Goal: Task Accomplishment & Management: Use online tool/utility

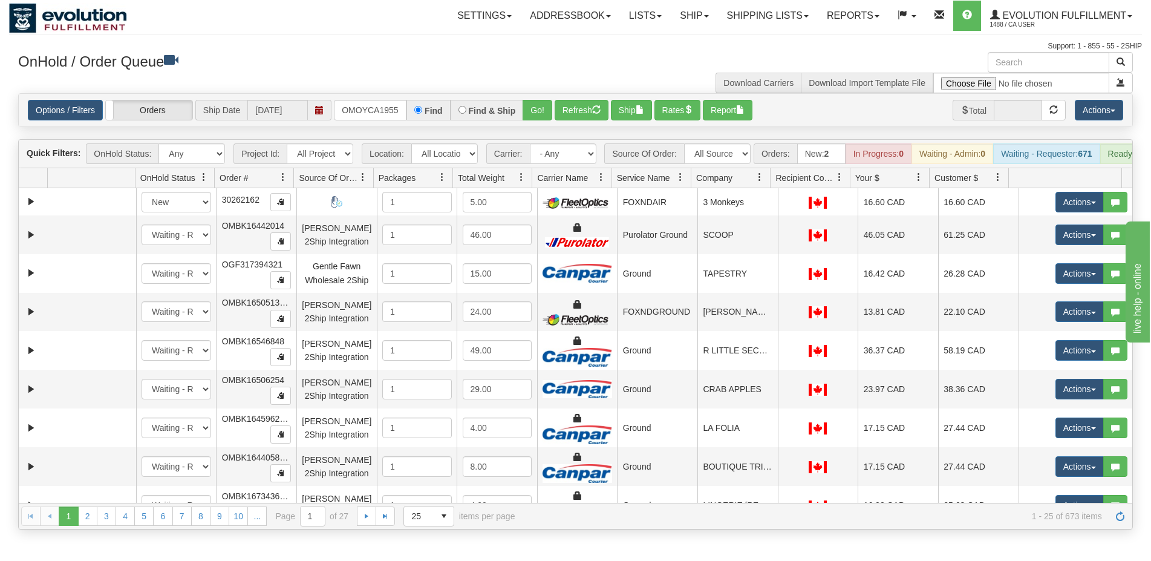
type input "OMOYCA19553-1"
click at [541, 104] on button "Go!" at bounding box center [538, 110] width 30 height 21
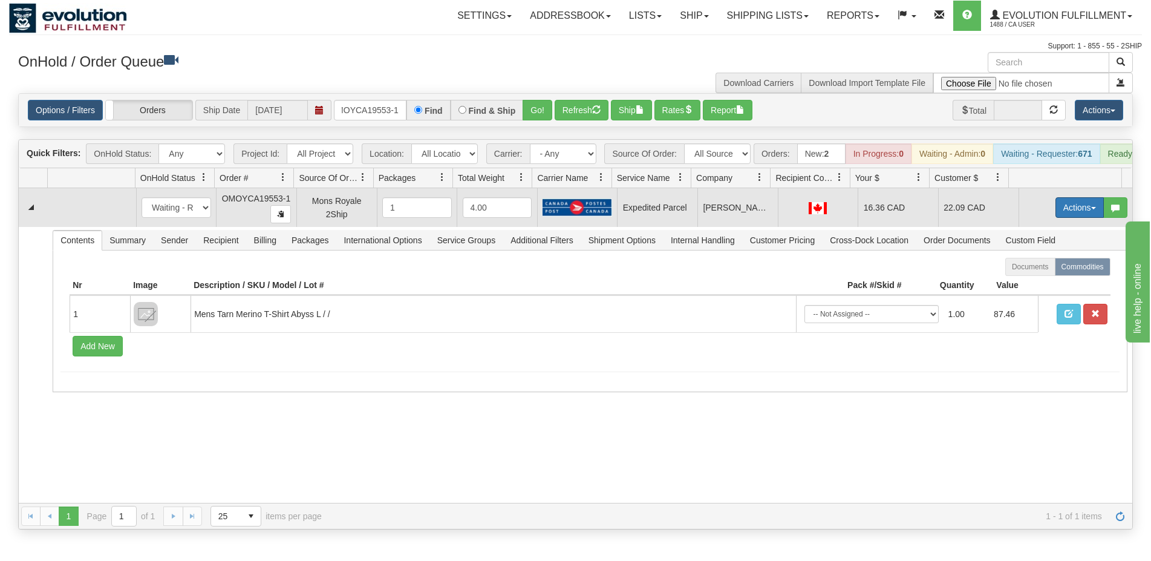
click at [1087, 218] on button "Actions" at bounding box center [1080, 207] width 48 height 21
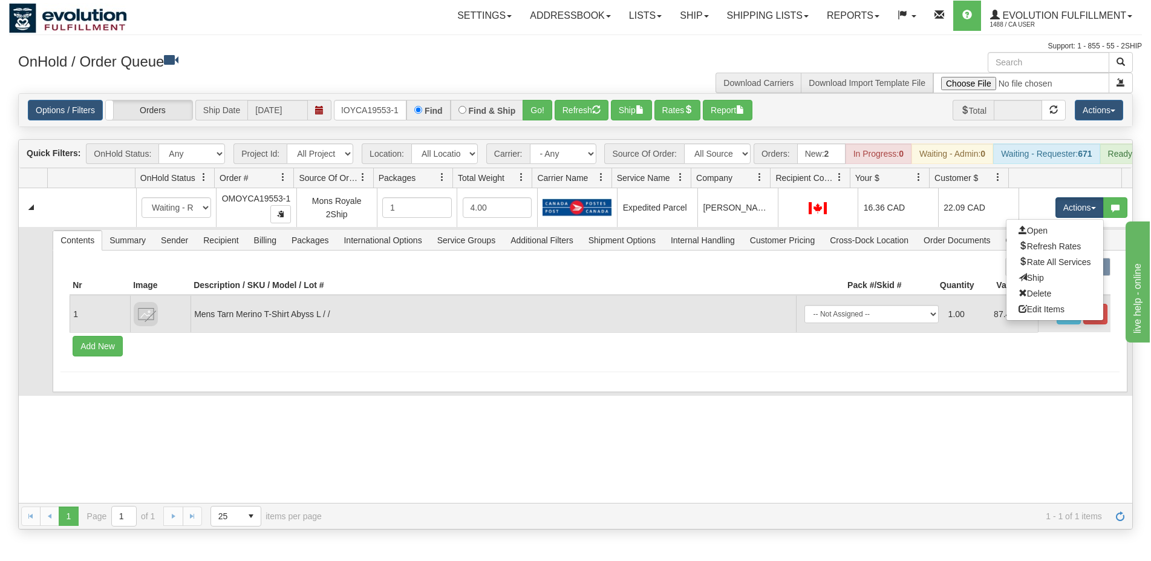
drag, startPoint x: 1049, startPoint y: 291, endPoint x: 1044, endPoint y: 319, distance: 28.2
click at [1049, 286] on link "Ship" at bounding box center [1055, 278] width 97 height 16
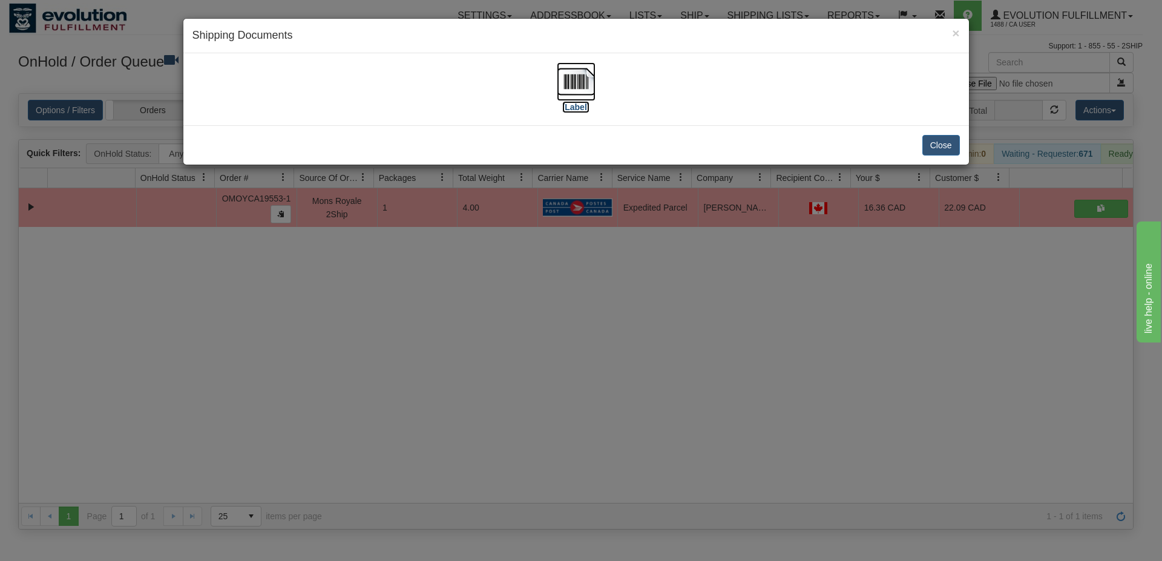
click at [572, 88] on img at bounding box center [576, 81] width 39 height 39
click at [577, 92] on img at bounding box center [576, 81] width 39 height 39
drag, startPoint x: 473, startPoint y: 405, endPoint x: 329, endPoint y: 97, distance: 340.0
click at [473, 404] on div "× Shipping Documents [Label] Close" at bounding box center [581, 280] width 1162 height 561
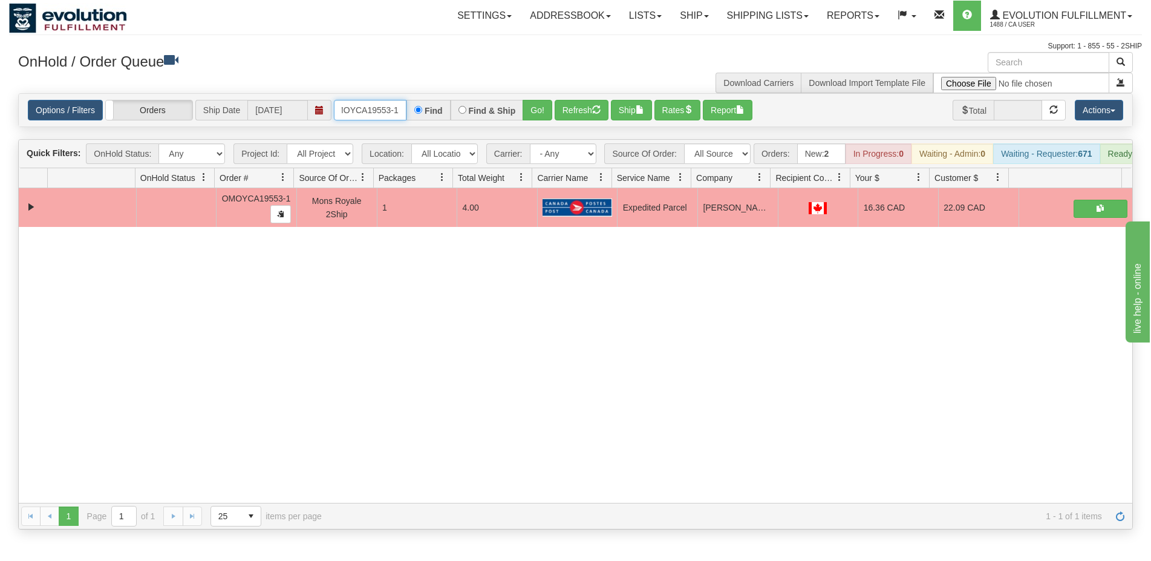
click at [386, 117] on input "OMOYCA19553-1" at bounding box center [370, 110] width 73 height 21
type input "OMOYCA19581-1"
drag, startPoint x: 512, startPoint y: 115, endPoint x: 525, endPoint y: 110, distance: 13.6
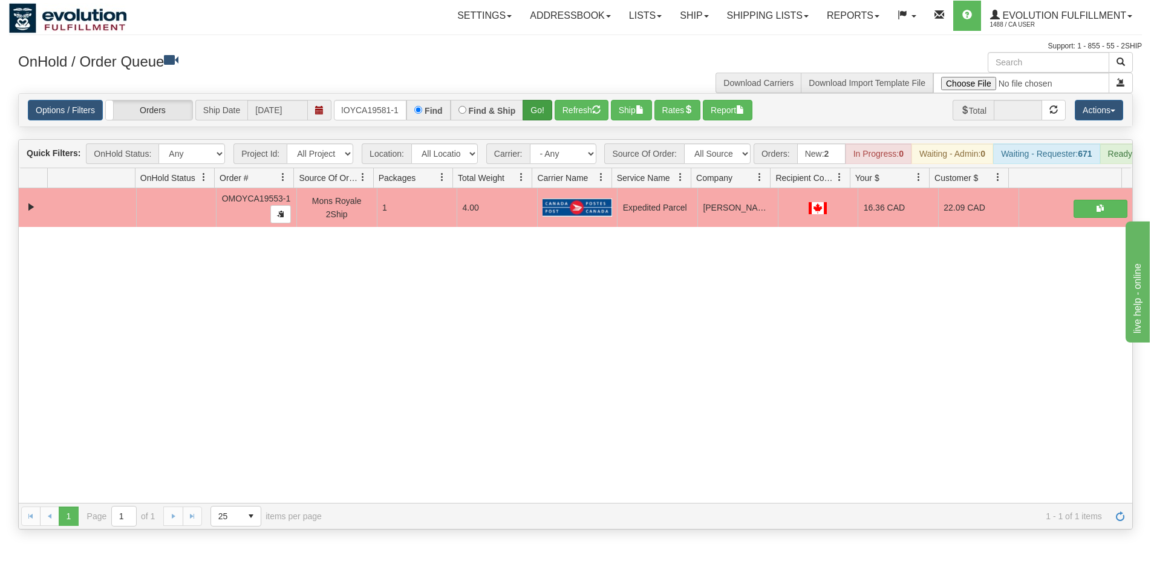
click at [514, 113] on label "Find & Ship" at bounding box center [492, 110] width 47 height 8
click at [532, 105] on button "Go!" at bounding box center [538, 110] width 30 height 21
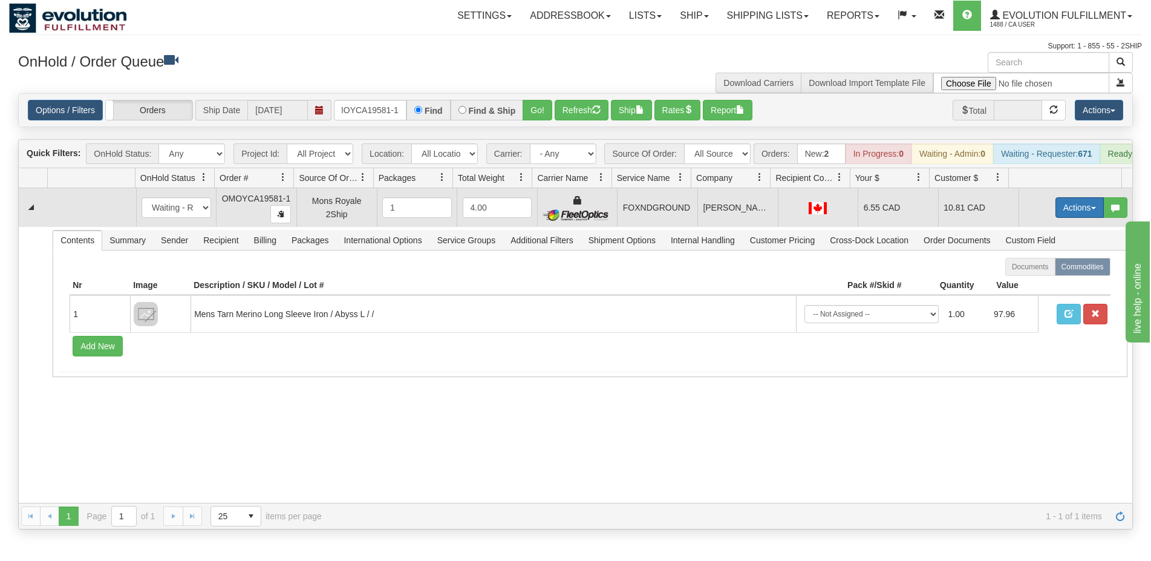
click at [1056, 218] on button "Actions" at bounding box center [1080, 207] width 48 height 21
click at [1032, 286] on link "Ship" at bounding box center [1055, 278] width 97 height 16
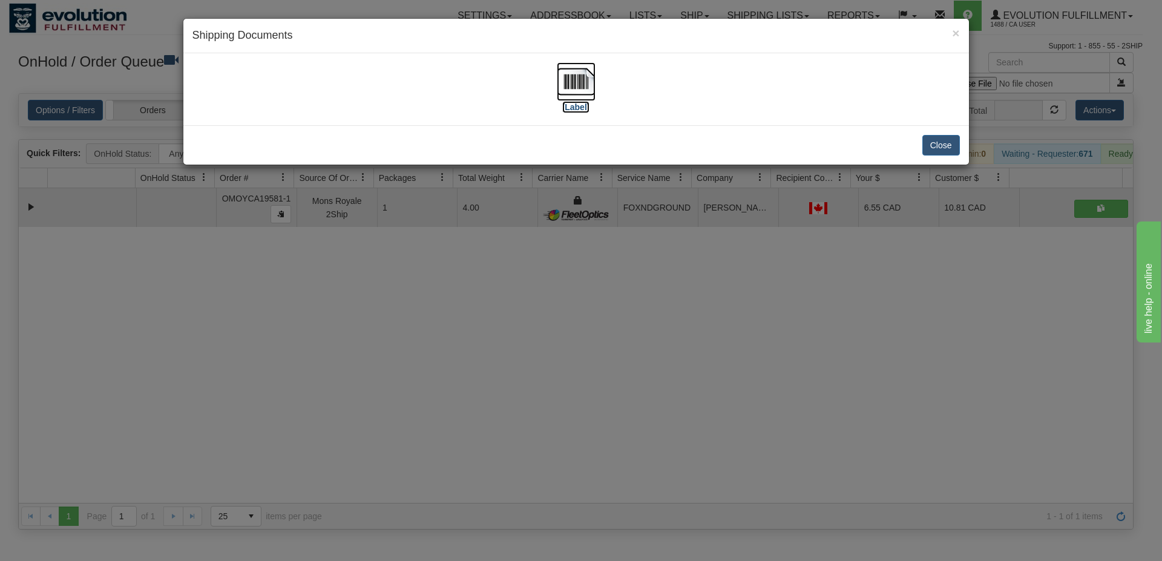
click at [587, 91] on img at bounding box center [576, 81] width 39 height 39
drag, startPoint x: 695, startPoint y: 340, endPoint x: 687, endPoint y: 324, distance: 17.6
click at [693, 339] on div "× Shipping Documents [Label] Close" at bounding box center [581, 280] width 1162 height 561
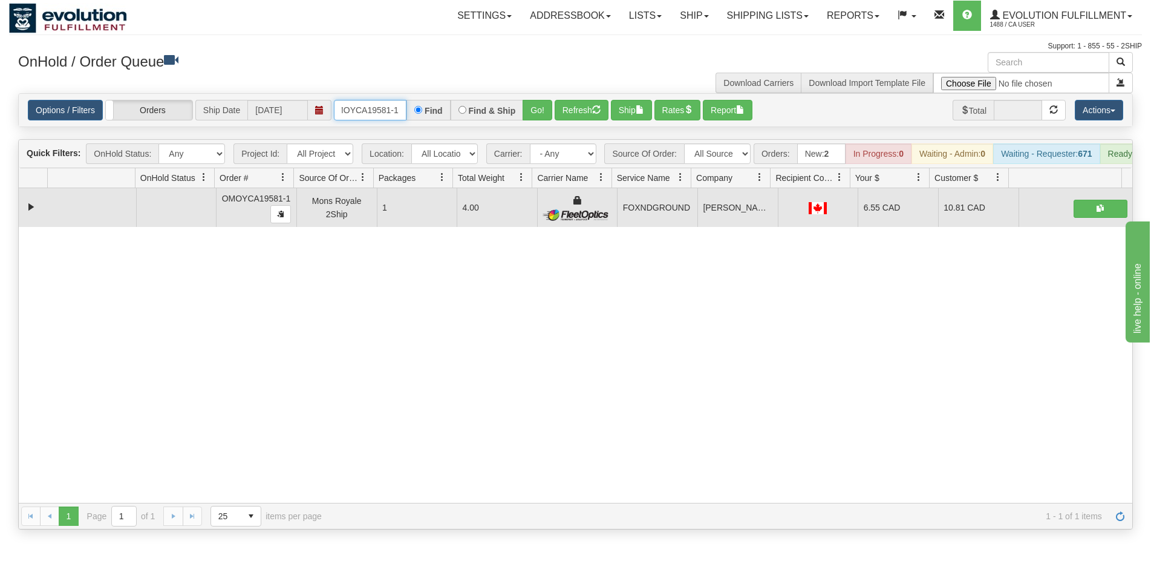
click at [364, 108] on input "OMOYCA19581-1" at bounding box center [370, 110] width 73 height 21
type input "OMOYCA19603-1"
click at [550, 99] on div "Options / Filters Group Shipments Orders Ship Date [DATE] OMOYCA19603-1 Find Fi…" at bounding box center [576, 110] width 1114 height 33
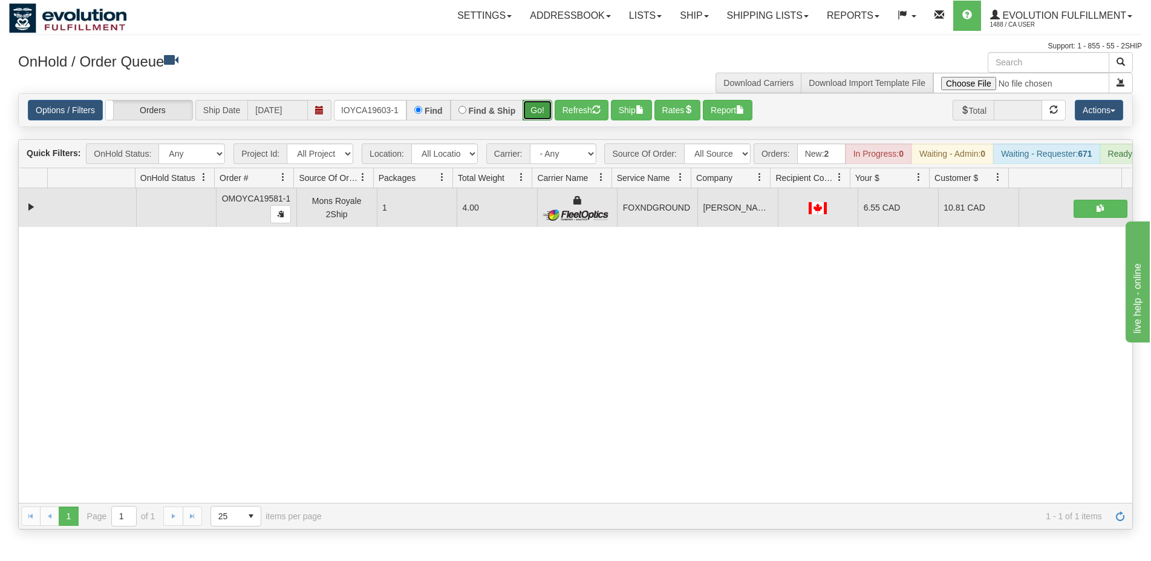
click at [544, 106] on button "Go!" at bounding box center [538, 110] width 30 height 21
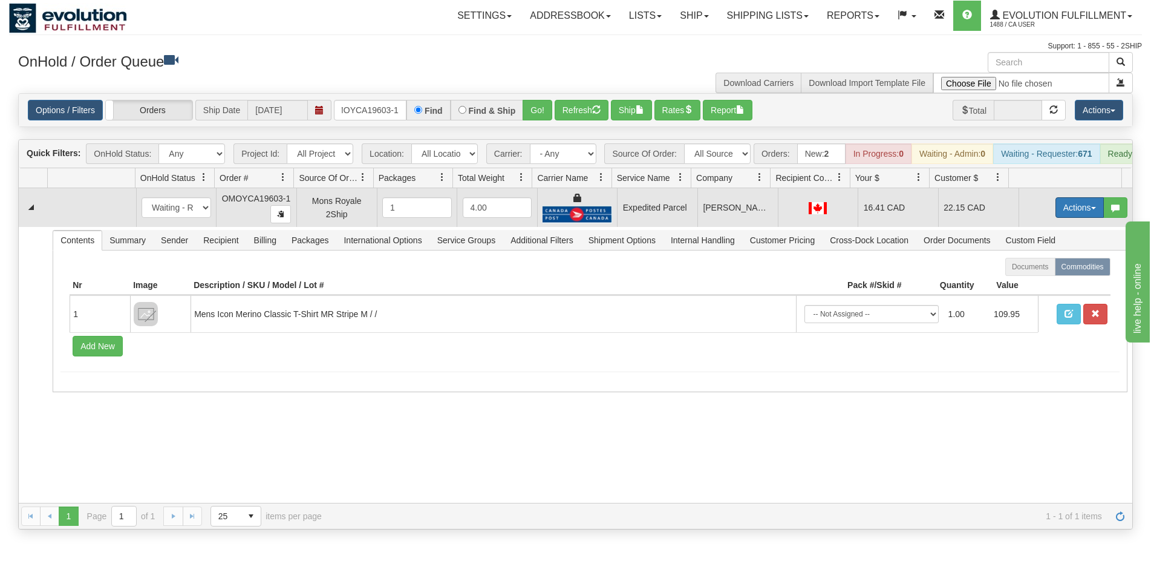
click at [1081, 218] on button "Actions" at bounding box center [1080, 207] width 48 height 21
click at [1023, 280] on link "Ship" at bounding box center [1055, 278] width 97 height 16
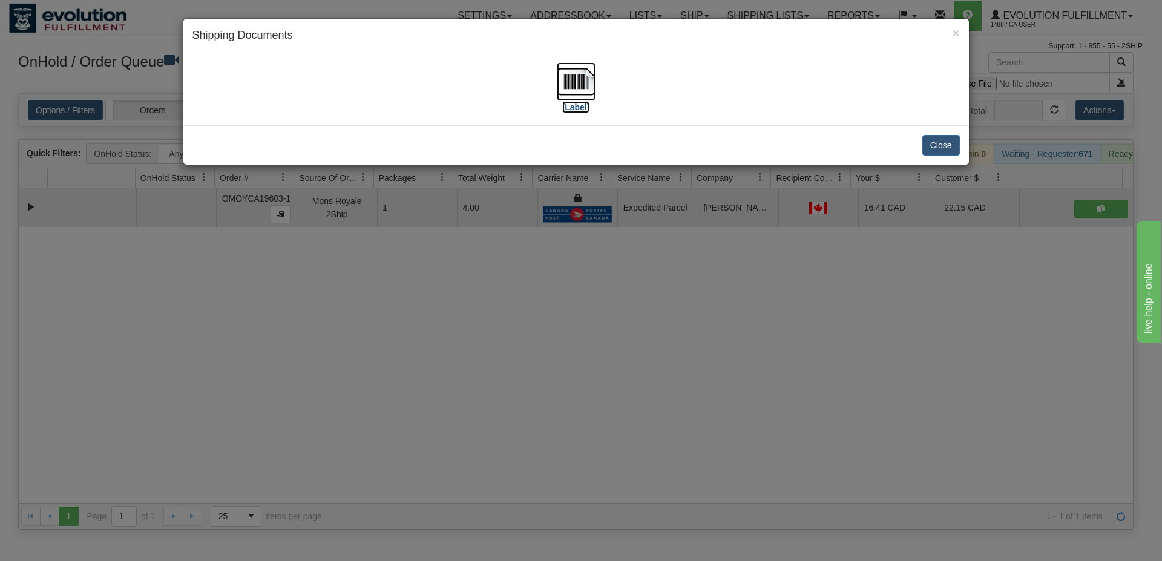
click at [578, 105] on label "[Label]" at bounding box center [576, 107] width 28 height 12
drag, startPoint x: 604, startPoint y: 429, endPoint x: 508, endPoint y: 266, distance: 189.4
click at [602, 429] on div "× Shipping Documents [Label] Close" at bounding box center [581, 280] width 1162 height 561
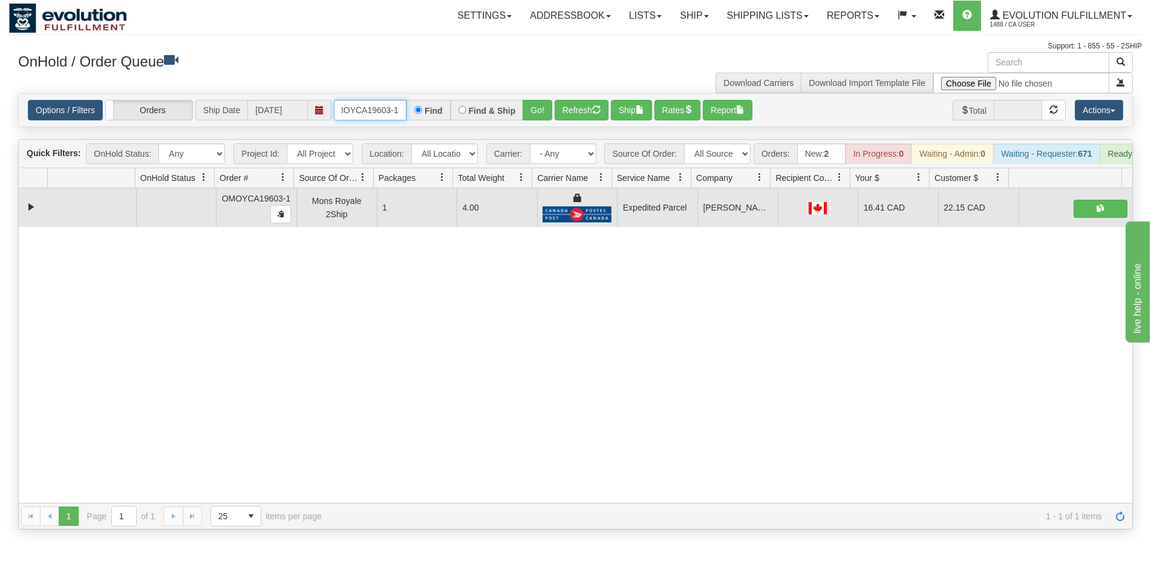
click at [376, 115] on input "OMOYCA19603-1" at bounding box center [370, 110] width 73 height 21
type input "OMOYCA19555-1"
drag, startPoint x: 563, startPoint y: 106, endPoint x: 549, endPoint y: 102, distance: 14.5
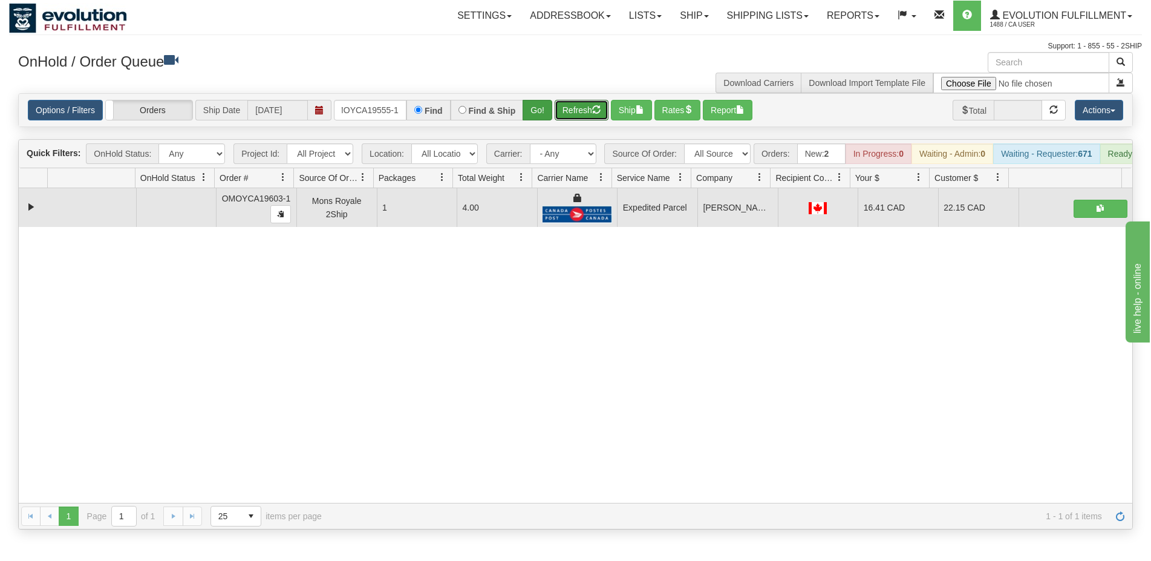
click at [563, 105] on button "Refresh" at bounding box center [582, 110] width 54 height 21
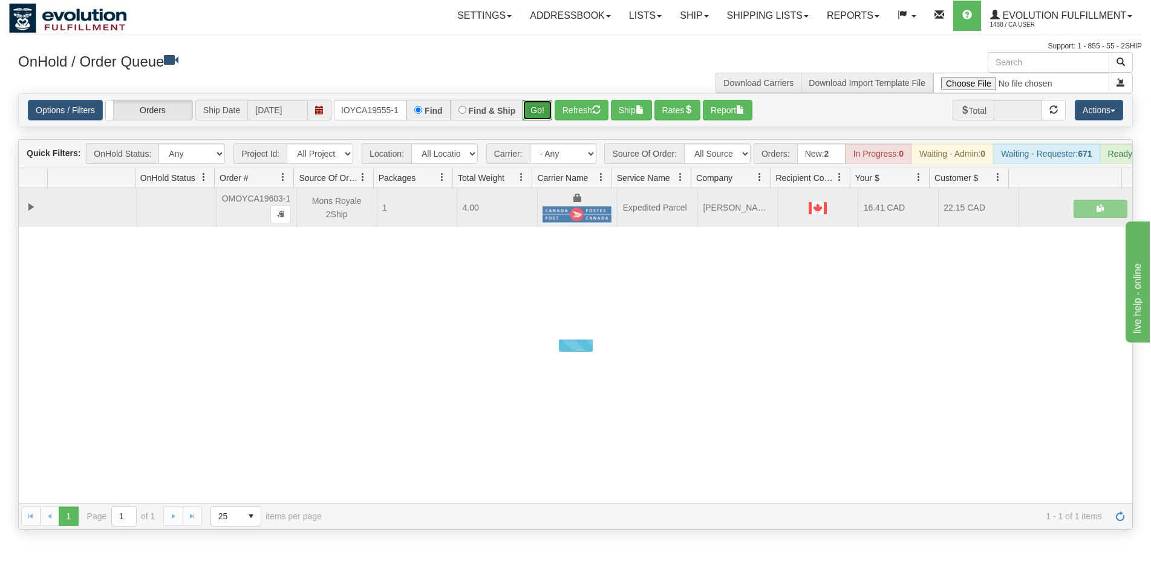
click at [543, 101] on button "Go!" at bounding box center [538, 110] width 30 height 21
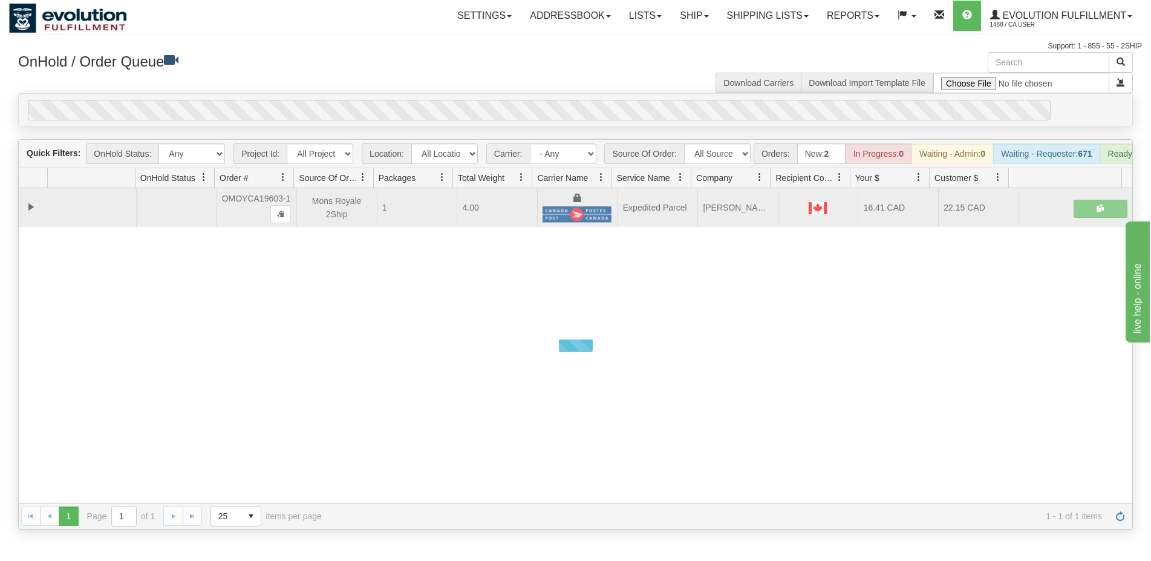
click at [539, 97] on div "Options / Filters Group Shipments Orders Ship Date [DATE] OMOYCA19555-1 Find Fi…" at bounding box center [576, 110] width 1114 height 33
click at [809, 315] on div at bounding box center [576, 345] width 1114 height 315
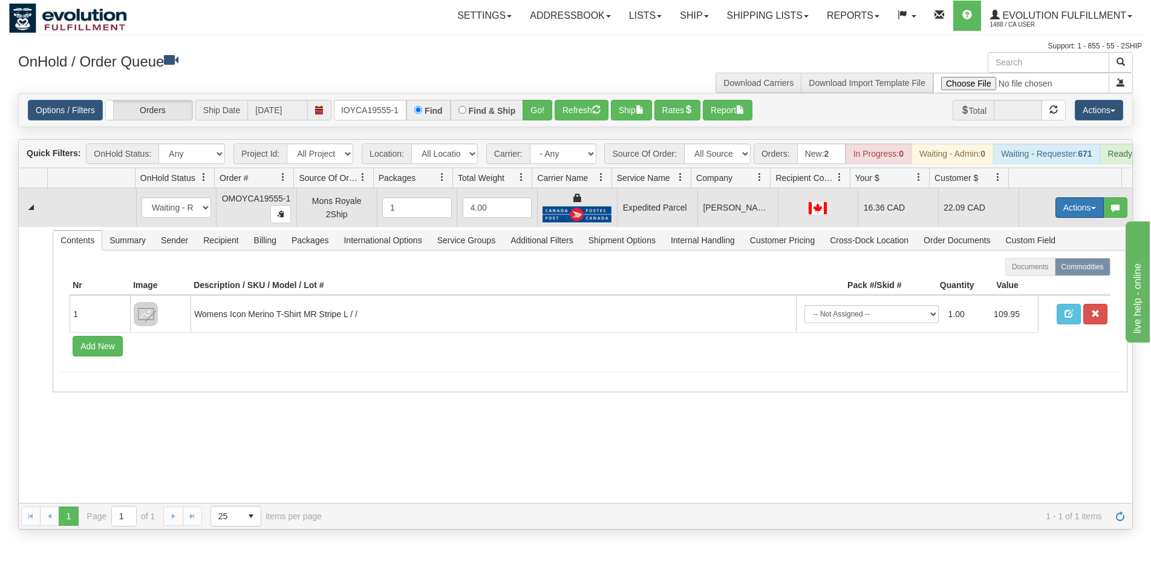
click at [1066, 218] on button "Actions" at bounding box center [1080, 207] width 48 height 21
click at [1033, 285] on link "Ship" at bounding box center [1055, 278] width 97 height 16
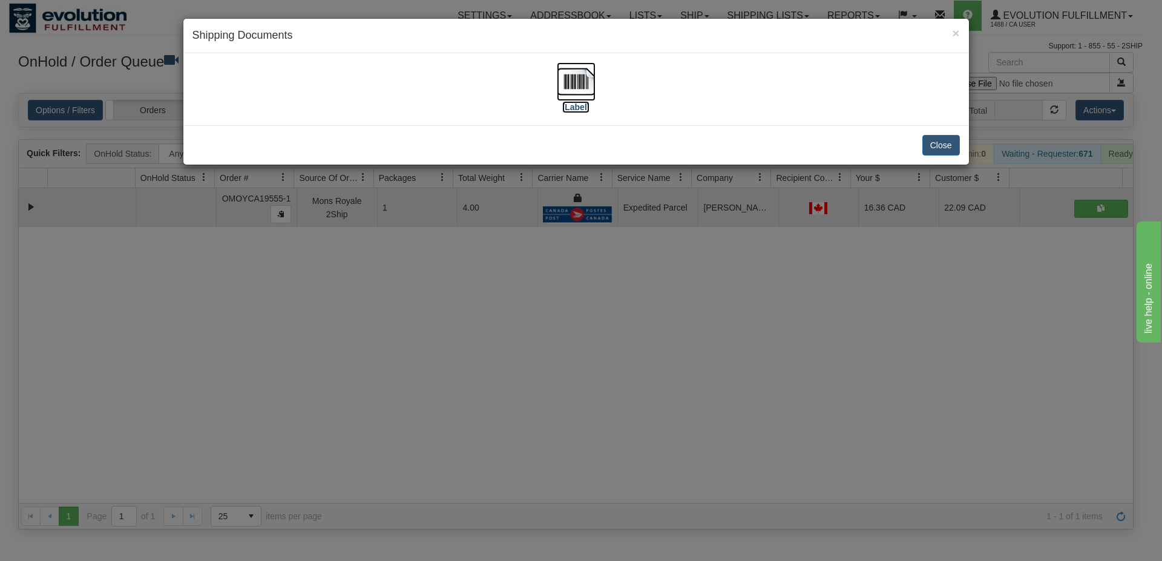
click at [564, 108] on label "[Label]" at bounding box center [576, 107] width 28 height 12
drag, startPoint x: 659, startPoint y: 335, endPoint x: 379, endPoint y: 77, distance: 379.8
click at [656, 330] on div "× Shipping Documents [Label] Close" at bounding box center [581, 280] width 1162 height 561
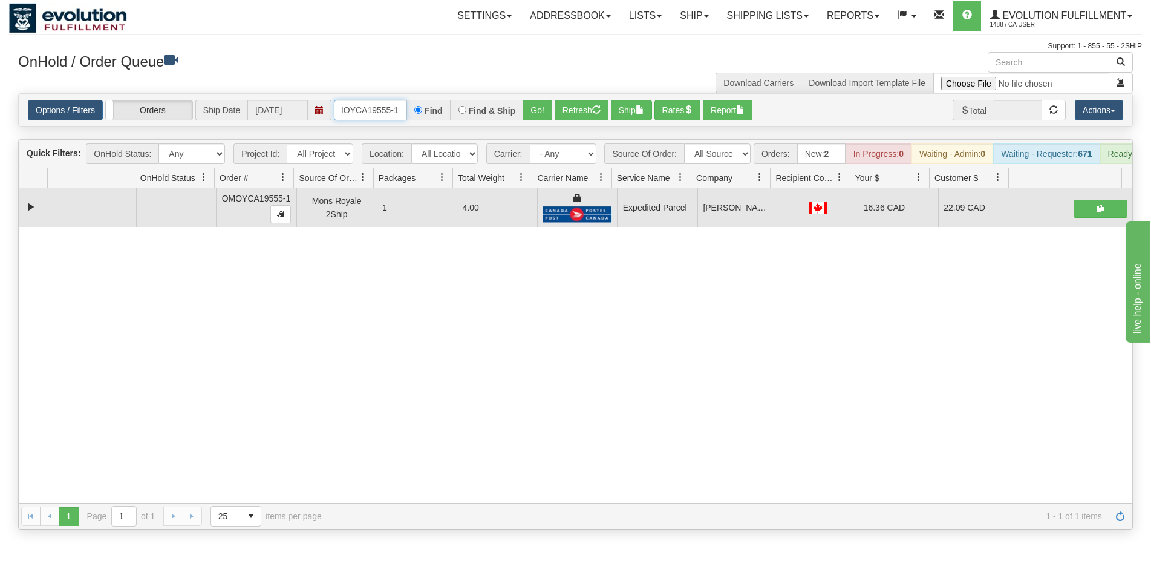
click at [365, 116] on input "OMOYCA19555-1" at bounding box center [370, 110] width 73 height 21
type input "OMOYCA19610-1"
drag, startPoint x: 526, startPoint y: 113, endPoint x: 544, endPoint y: 91, distance: 27.5
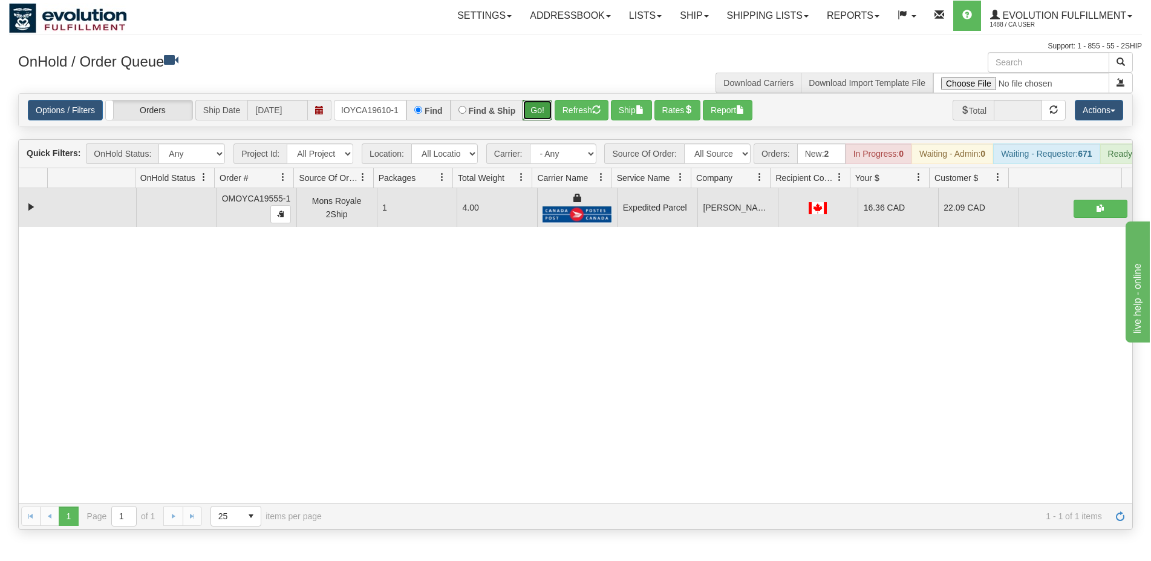
click at [527, 113] on button "Go!" at bounding box center [538, 110] width 30 height 21
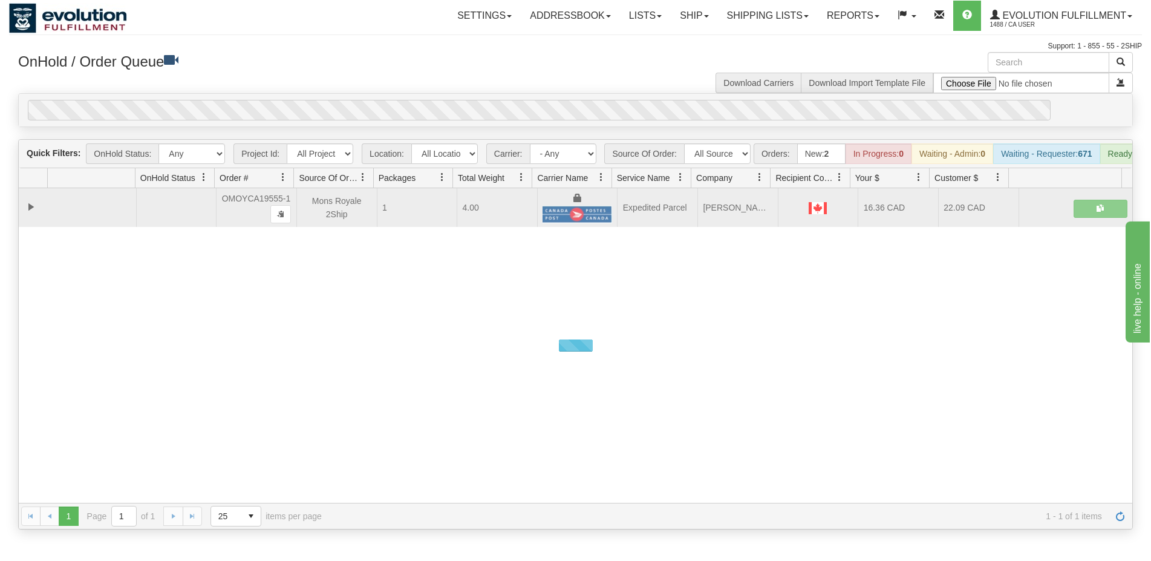
click at [546, 88] on div "OnHold / Order Queue Download Carriers Download Import Template File" at bounding box center [575, 72] width 1133 height 41
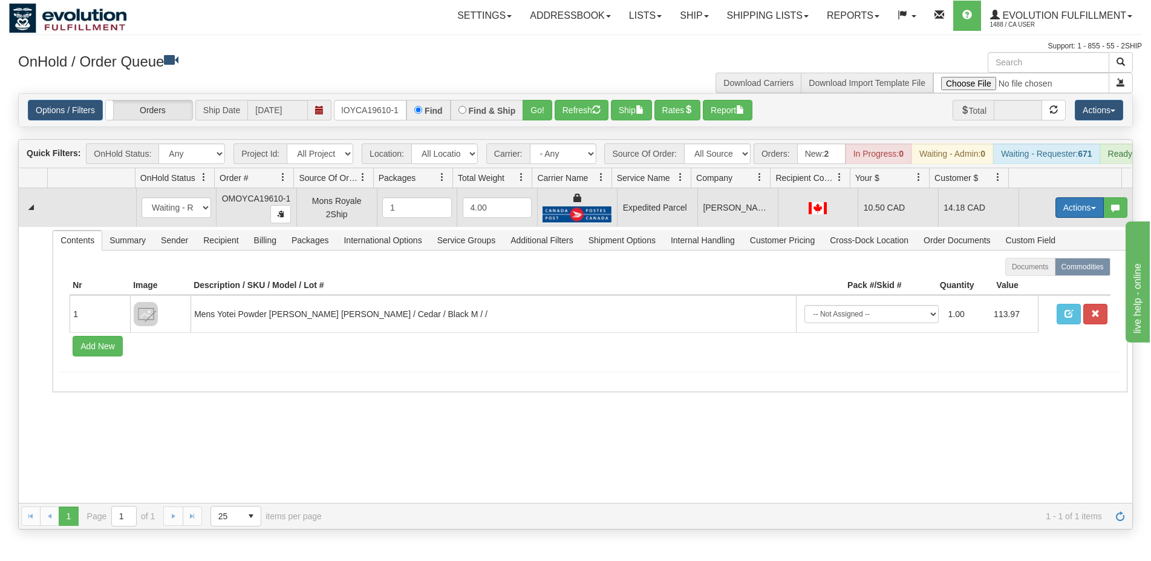
click at [1056, 218] on button "Actions" at bounding box center [1080, 207] width 48 height 21
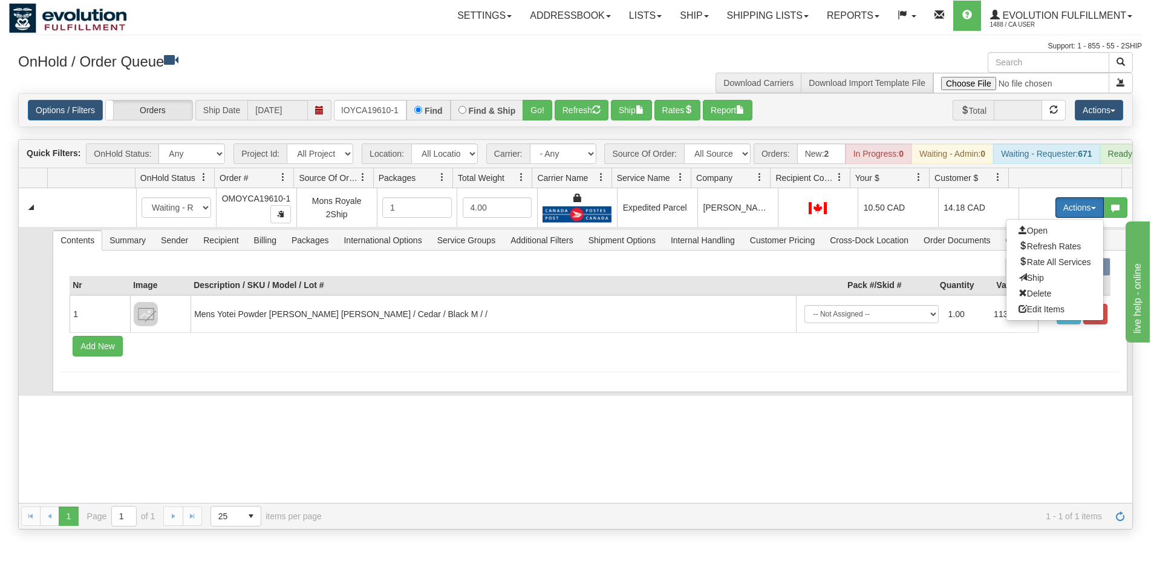
click at [1019, 283] on span "Ship" at bounding box center [1031, 278] width 25 height 10
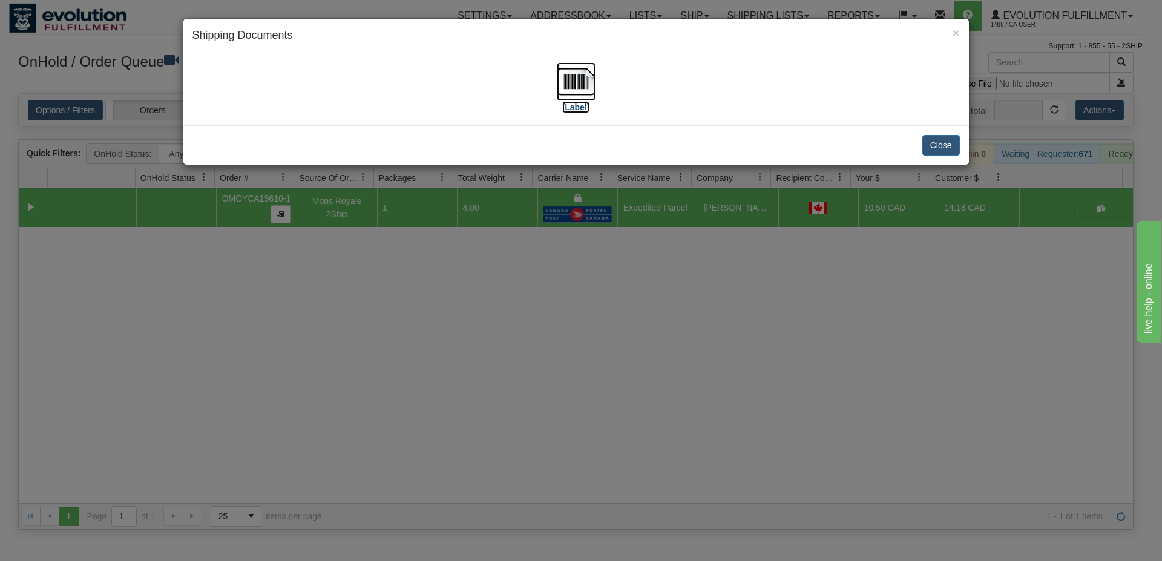
click at [580, 95] on img at bounding box center [576, 81] width 39 height 39
click at [762, 354] on div "× Shipping Documents [Label] Close" at bounding box center [581, 280] width 1162 height 561
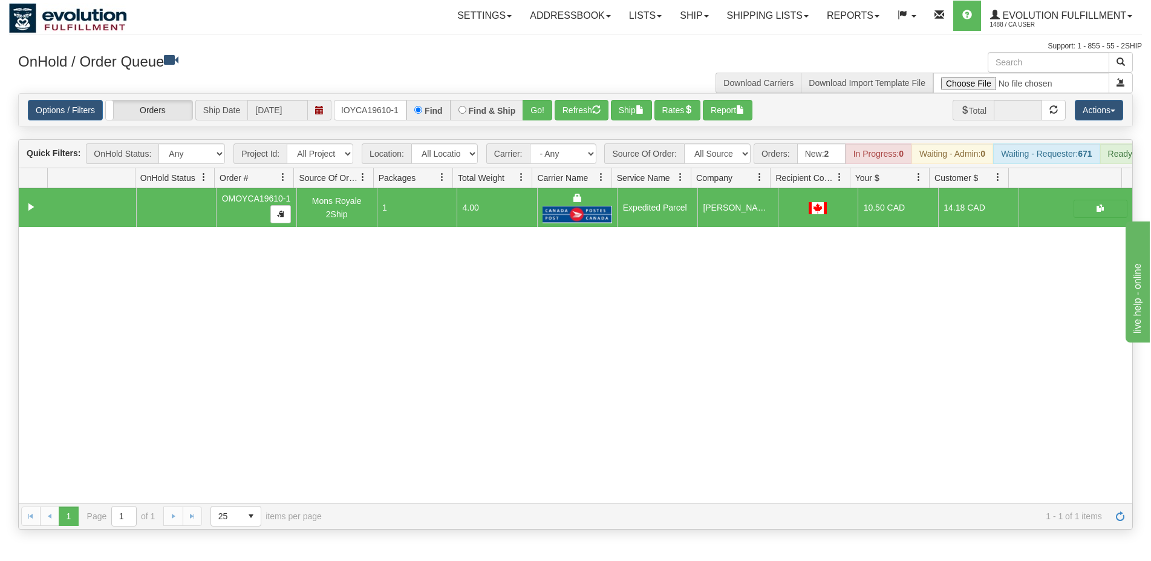
click at [365, 97] on div "Options / Filters Group Shipments Orders Ship Date [DATE] OMOYCA19610-1 Find Fi…" at bounding box center [576, 110] width 1114 height 33
drag, startPoint x: 368, startPoint y: 111, endPoint x: 381, endPoint y: 113, distance: 12.8
click at [368, 112] on input "OMOYCA19610-1" at bounding box center [370, 110] width 73 height 21
type input "OMOYCA19611-1"
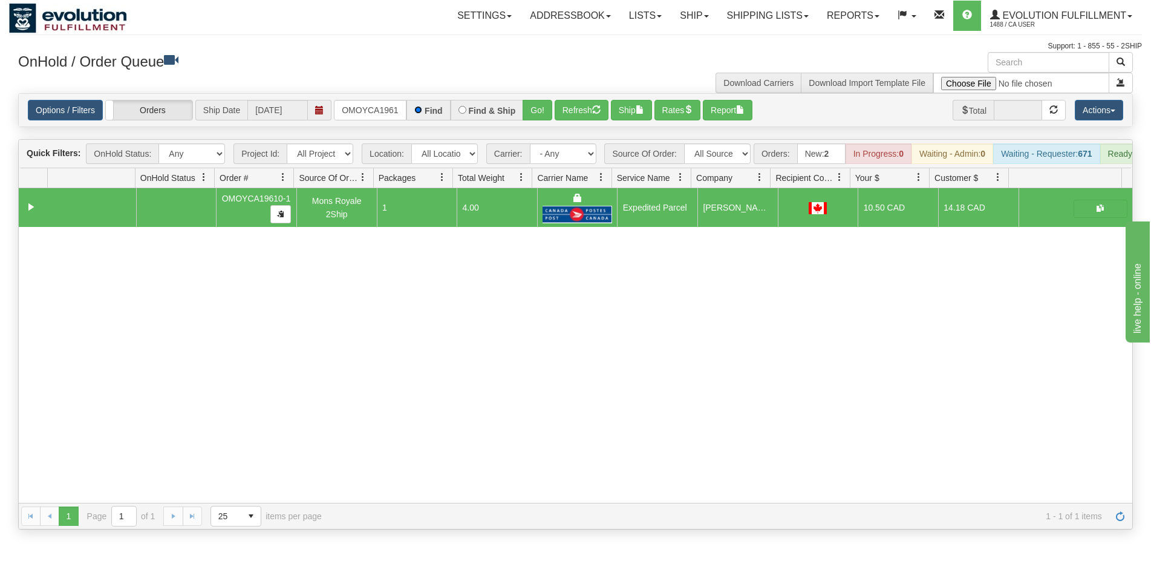
scroll to position [0, 11]
click at [528, 113] on button "Go!" at bounding box center [538, 110] width 30 height 21
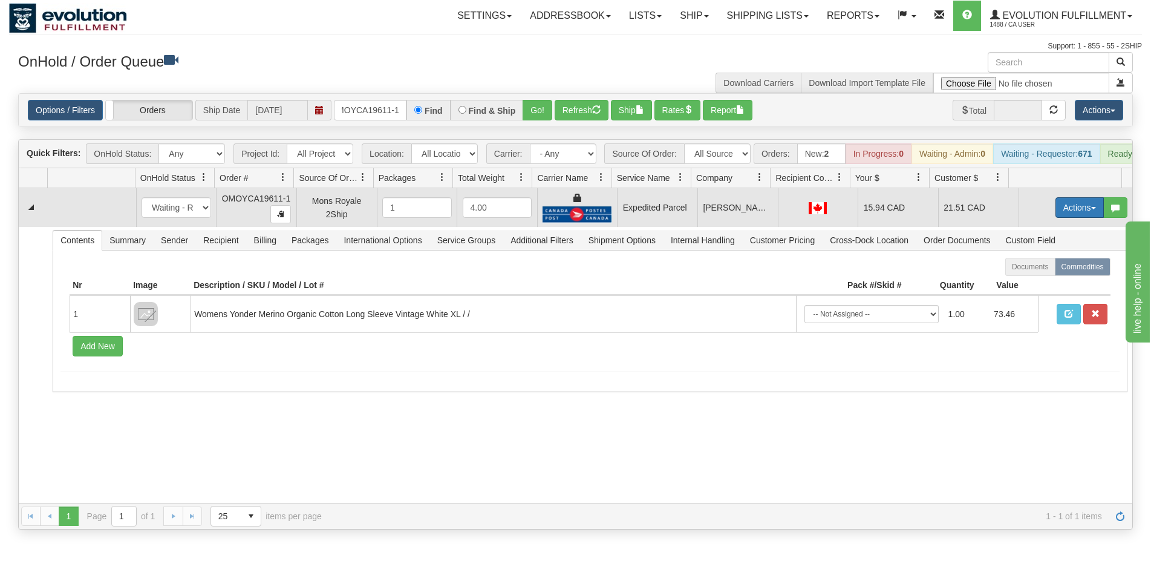
click at [1056, 218] on button "Actions" at bounding box center [1080, 207] width 48 height 21
click at [1019, 282] on link "Ship" at bounding box center [1055, 278] width 97 height 16
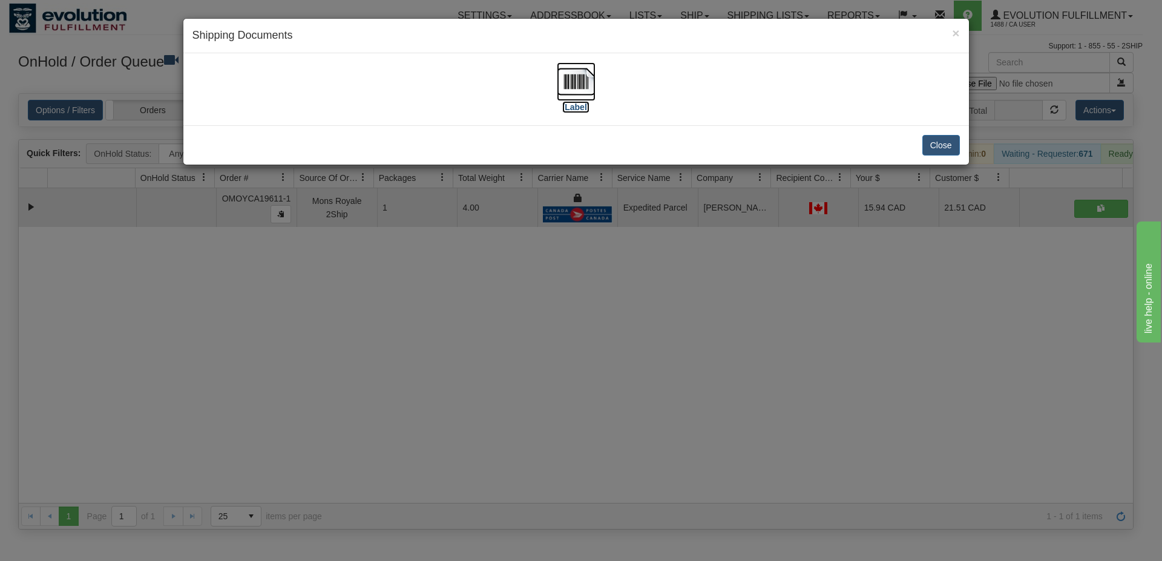
click at [578, 94] on img at bounding box center [576, 81] width 39 height 39
click at [294, 376] on div "× Shipping Documents [Label] Close" at bounding box center [581, 280] width 1162 height 561
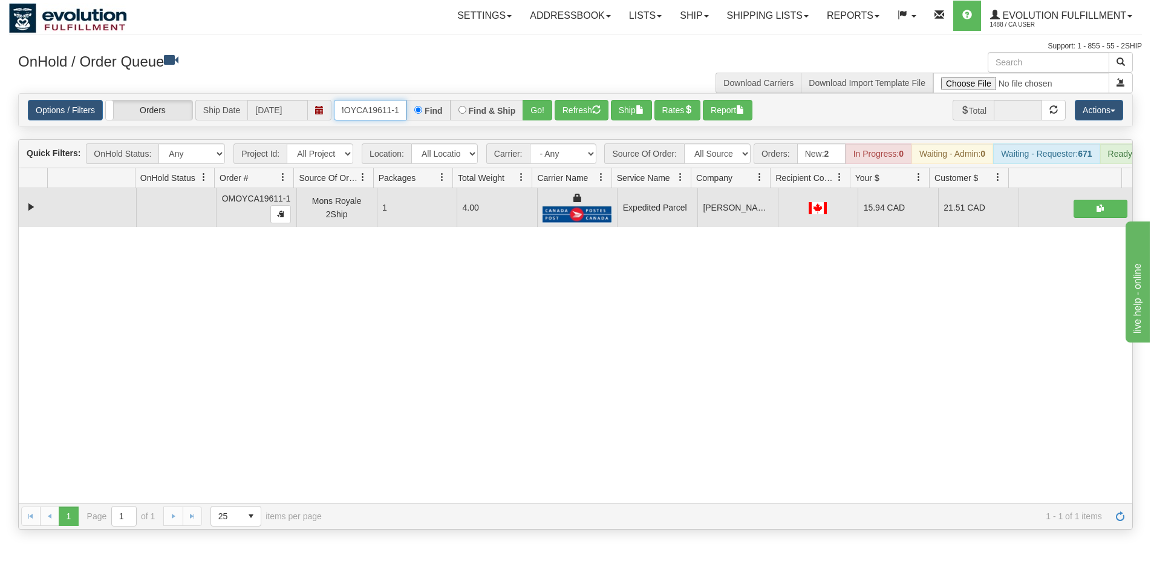
click at [361, 102] on input "OMOYCA19611-1" at bounding box center [370, 110] width 73 height 21
type input "OMOYCA19559-1"
click at [537, 104] on button "Go!" at bounding box center [538, 110] width 30 height 21
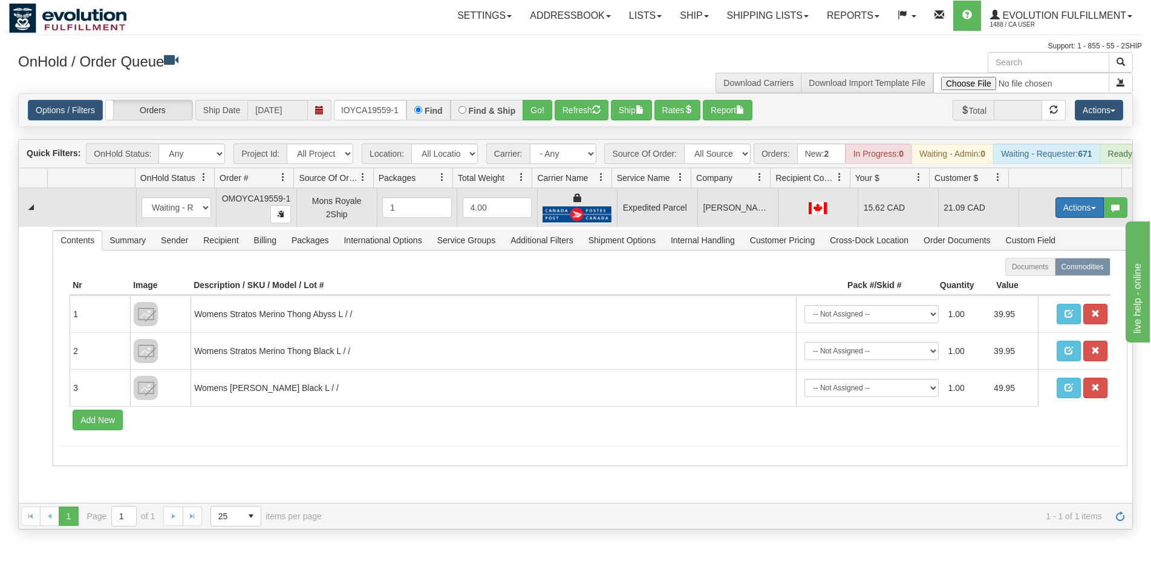
click at [1082, 212] on button "Actions" at bounding box center [1080, 207] width 48 height 21
click at [1030, 283] on span "Ship" at bounding box center [1031, 278] width 25 height 10
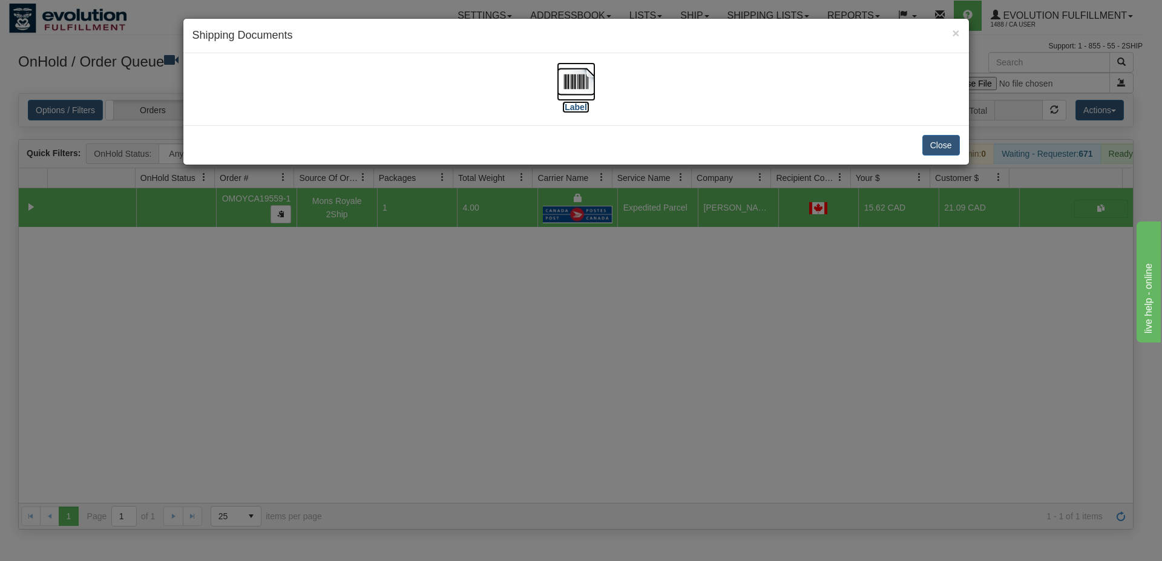
click at [567, 64] on img at bounding box center [576, 81] width 39 height 39
click at [598, 428] on div "× Shipping Documents [Label] Close" at bounding box center [581, 280] width 1162 height 561
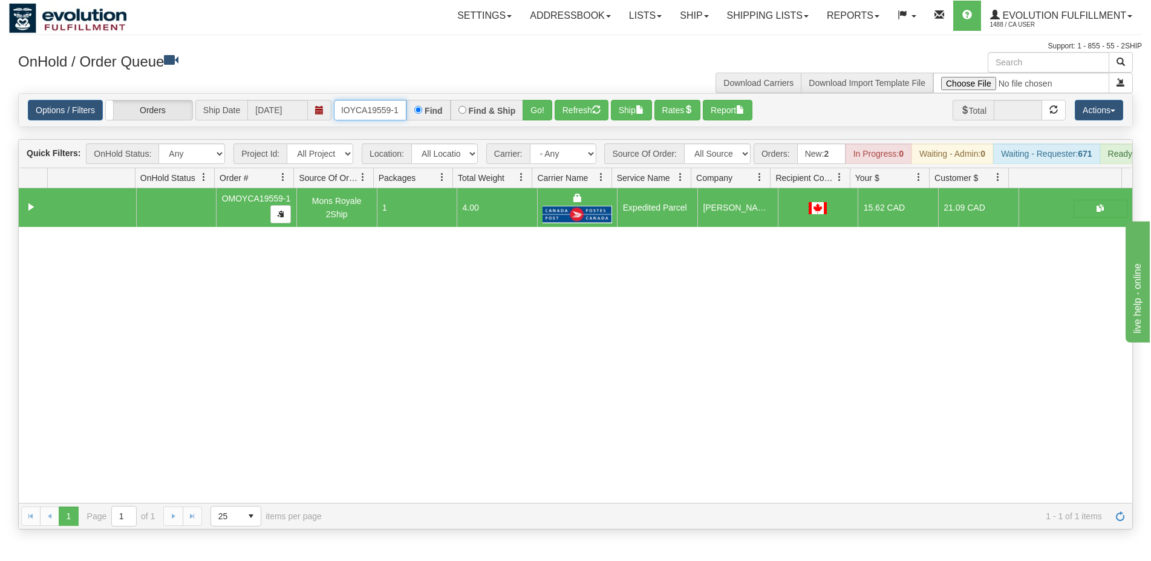
click at [402, 108] on input "OMOYCA19559-1" at bounding box center [370, 110] width 73 height 21
type input "OMOYCA19585-1"
click at [533, 108] on button "Go!" at bounding box center [538, 110] width 30 height 21
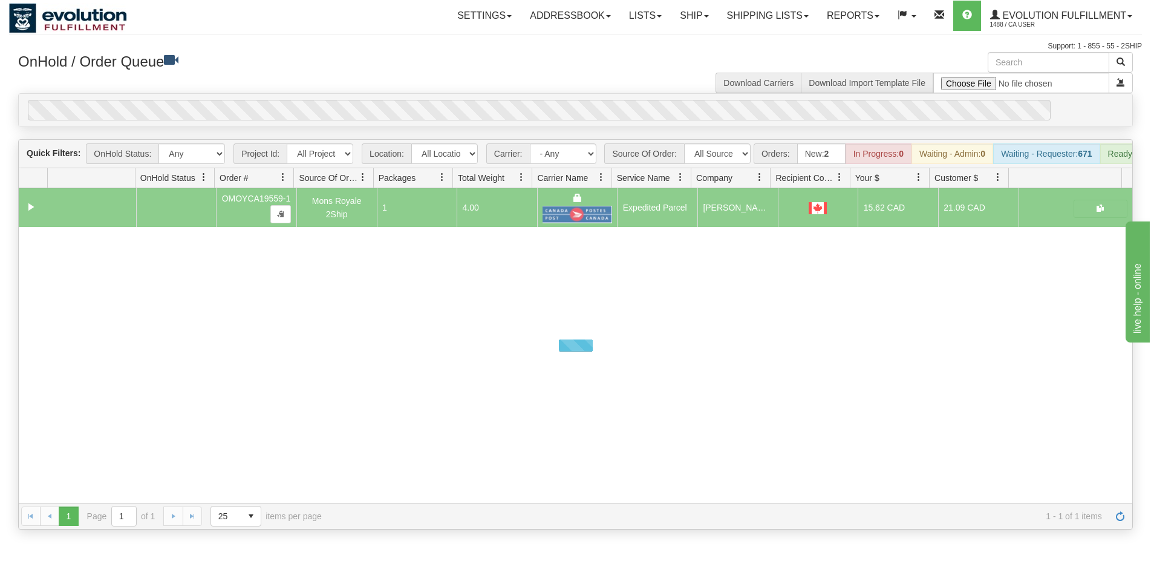
click at [547, 93] on div "OnHold / Order Queue Download Carriers Download Import Template File" at bounding box center [575, 72] width 1133 height 41
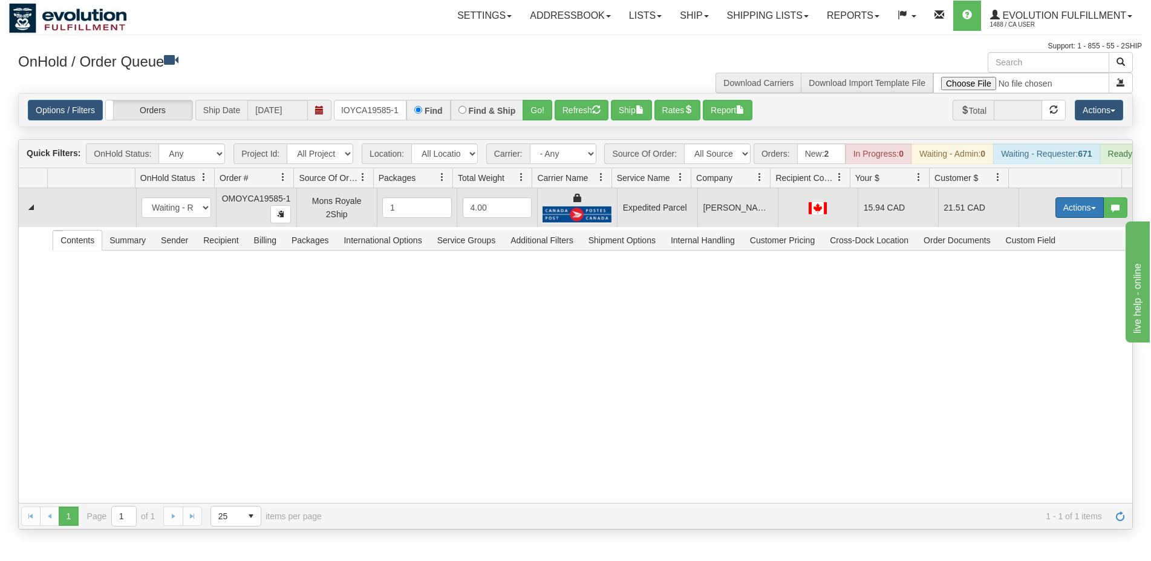
click at [1058, 215] on button "Actions" at bounding box center [1080, 207] width 48 height 21
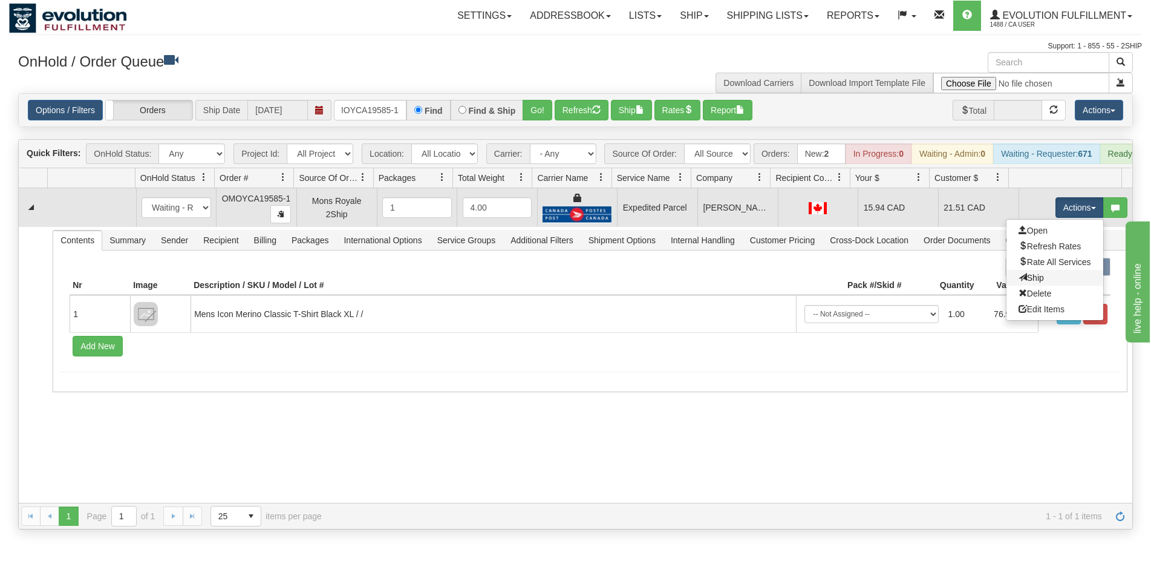
click at [1037, 286] on link "Ship" at bounding box center [1055, 278] width 97 height 16
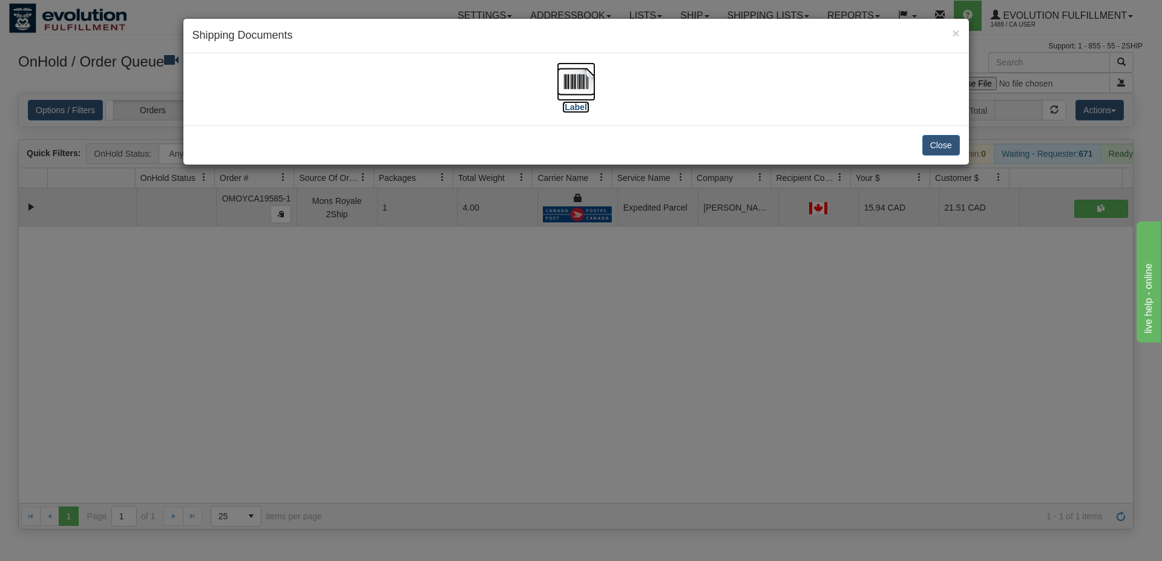
click at [584, 80] on img at bounding box center [576, 81] width 39 height 39
click at [556, 316] on div "× Shipping Documents [Label] Close" at bounding box center [581, 280] width 1162 height 561
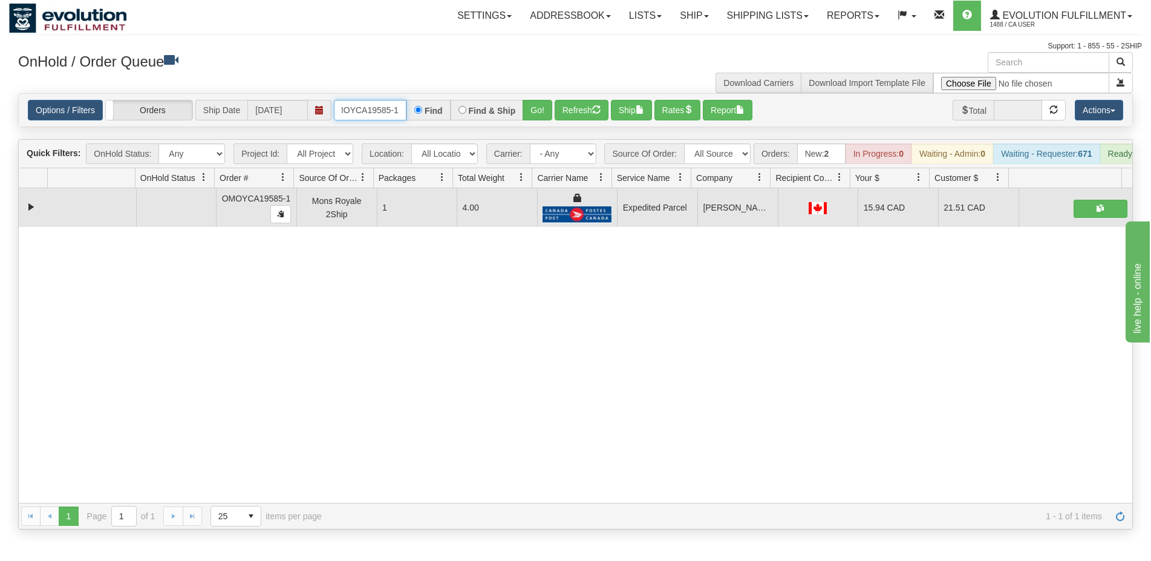
click at [358, 120] on input "OMOYCA19585-1" at bounding box center [370, 110] width 73 height 21
type input "OMOYCA19592-1"
click at [540, 111] on button "Go!" at bounding box center [538, 110] width 30 height 21
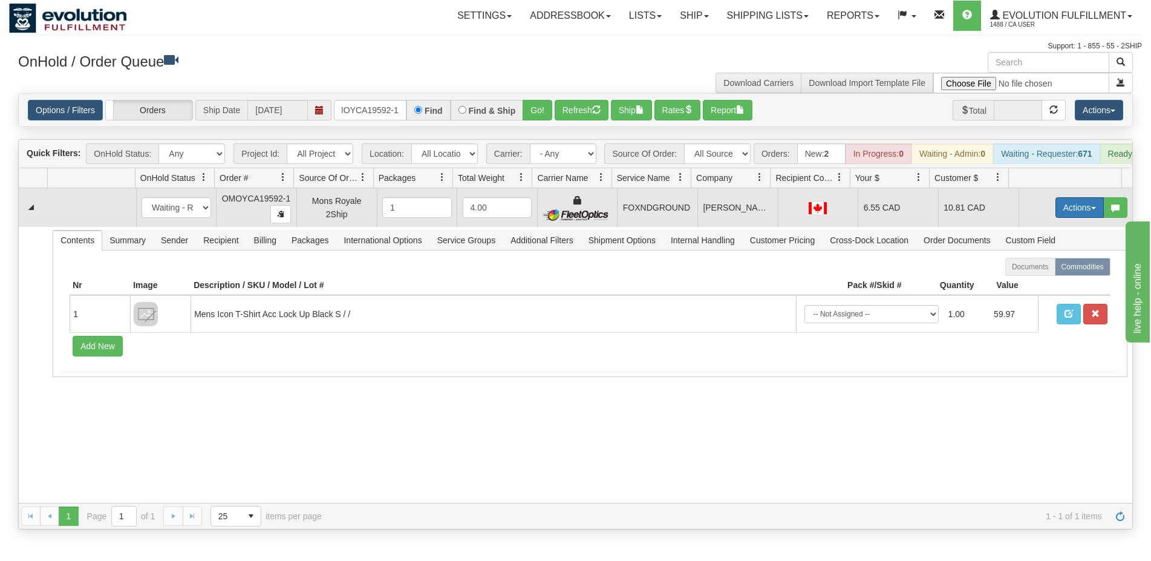
click at [1074, 212] on button "Actions" at bounding box center [1080, 207] width 48 height 21
click at [1050, 285] on link "Ship" at bounding box center [1055, 278] width 97 height 16
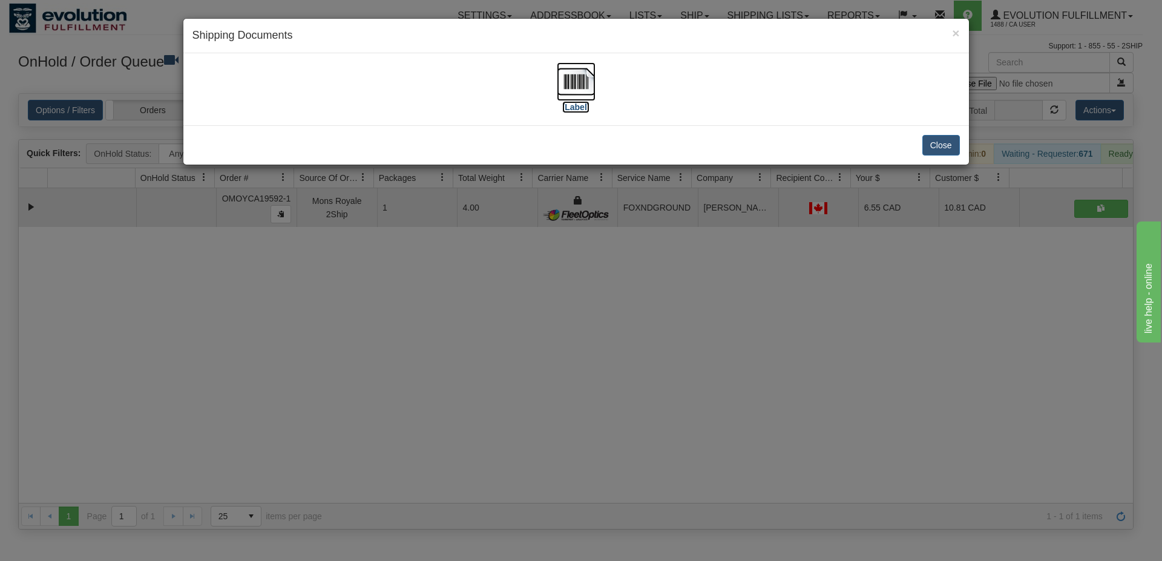
click at [586, 94] on img at bounding box center [576, 81] width 39 height 39
click at [638, 317] on div "× Shipping Documents [Label] Close" at bounding box center [581, 280] width 1162 height 561
